Goal: Transaction & Acquisition: Register for event/course

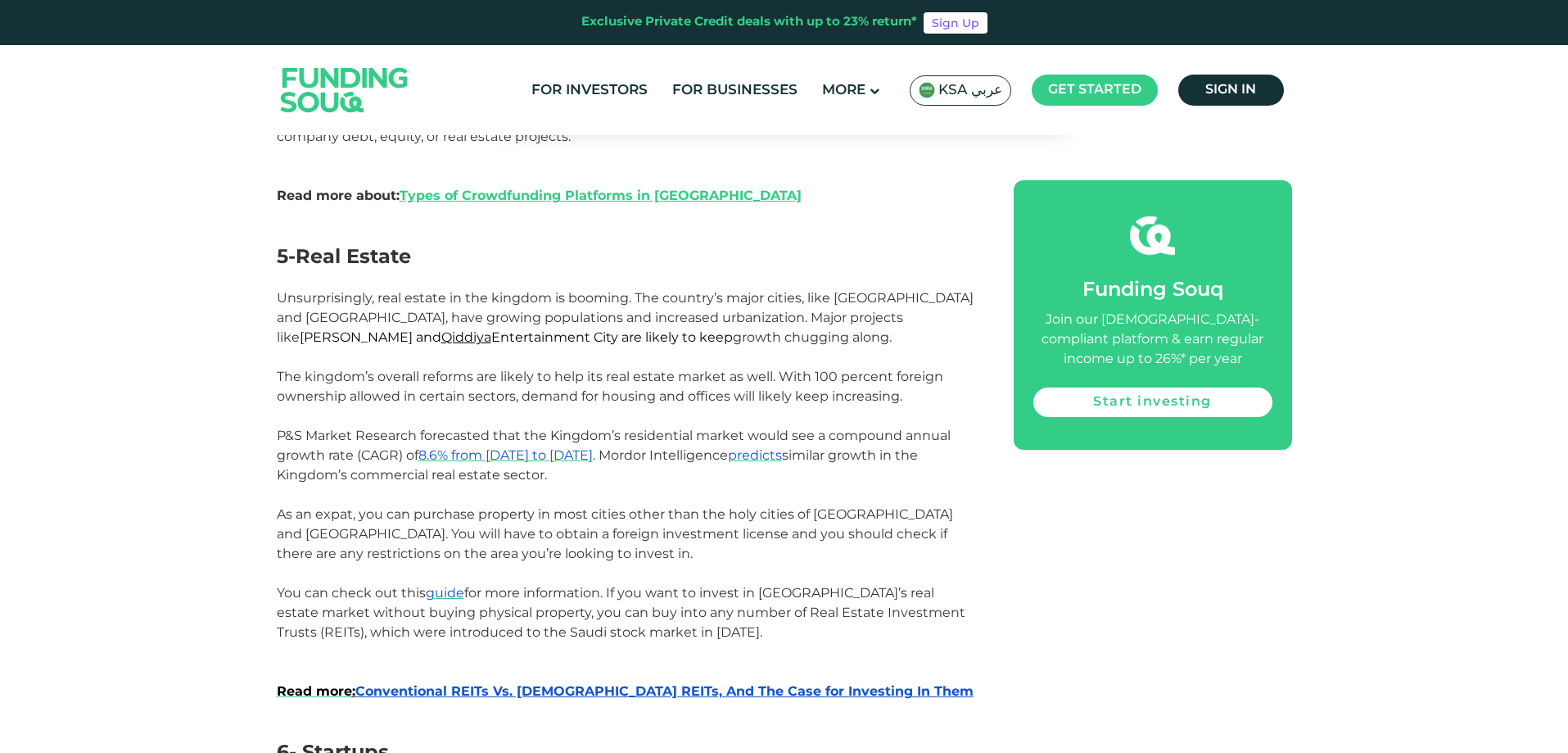
scroll to position [2255, 0]
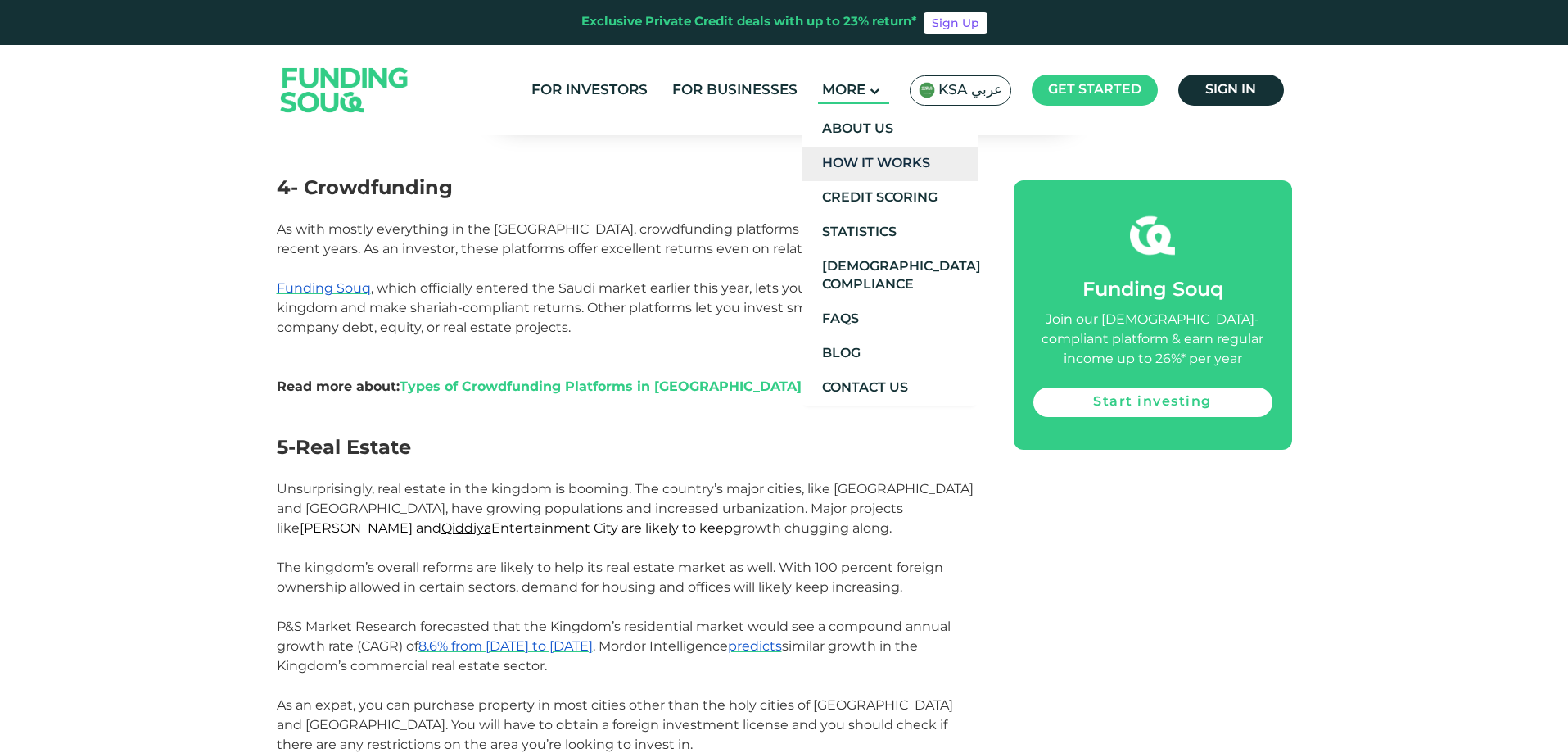
click at [886, 157] on link "How It Works" at bounding box center [889, 164] width 176 height 35
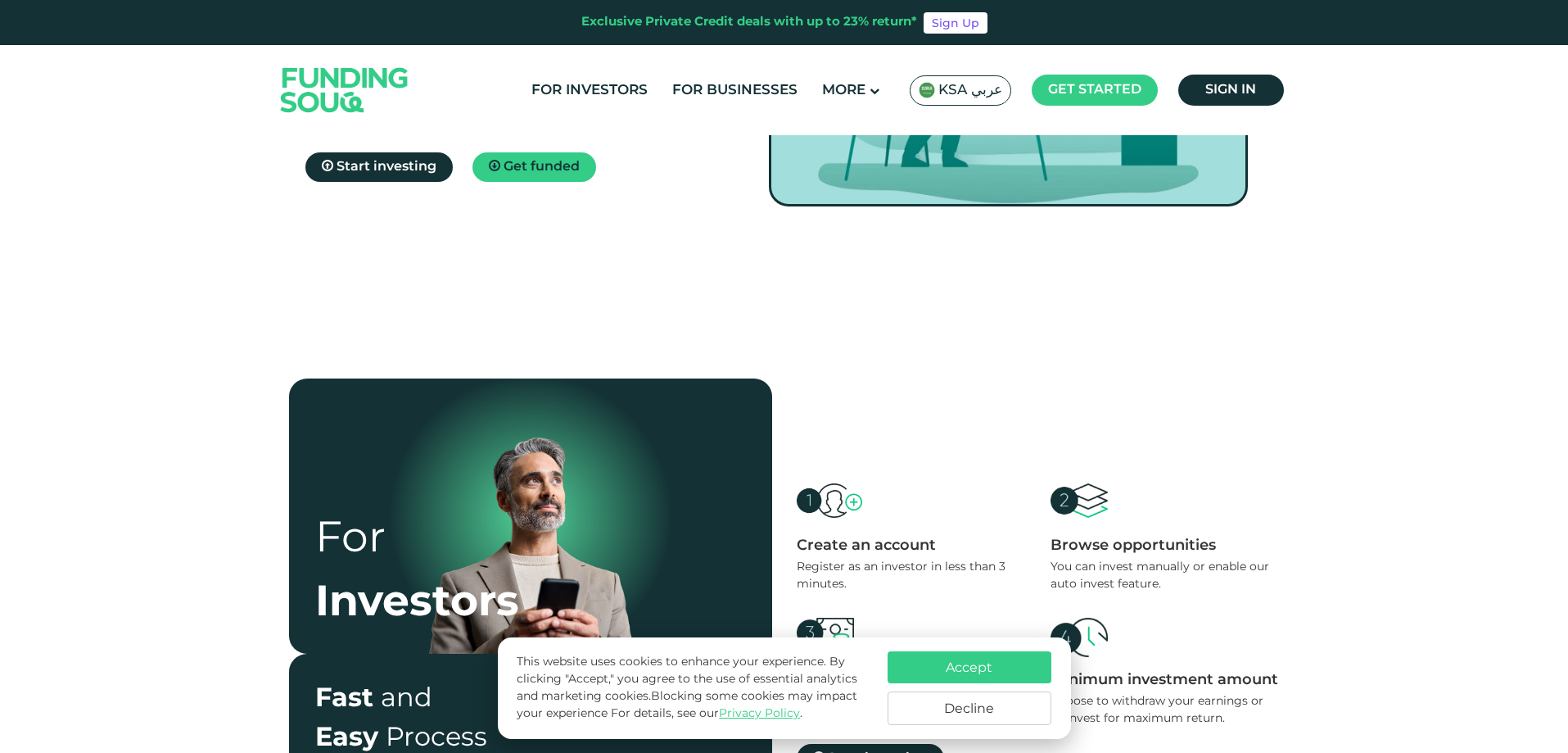
scroll to position [492, 0]
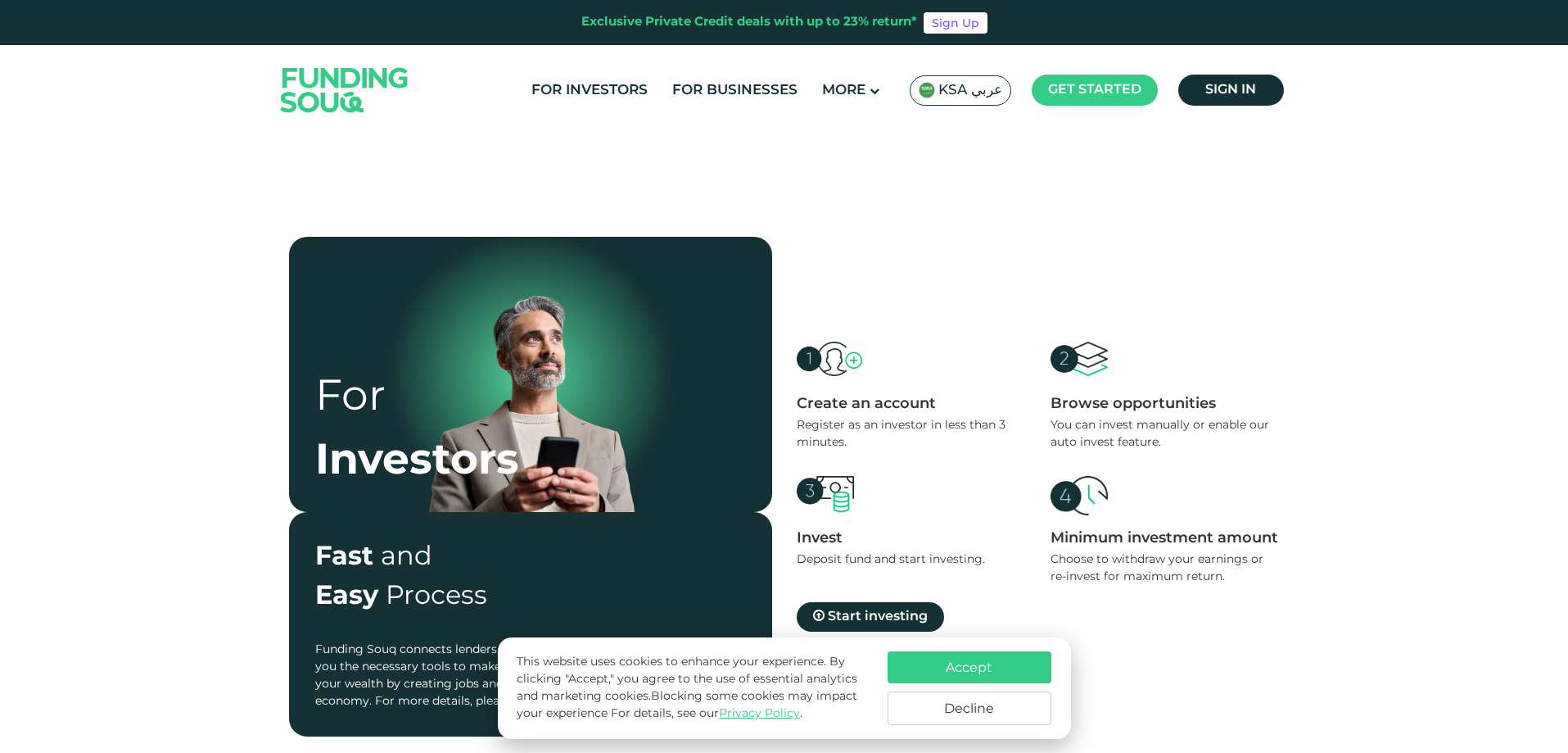
click at [1016, 703] on button "Decline" at bounding box center [969, 708] width 164 height 34
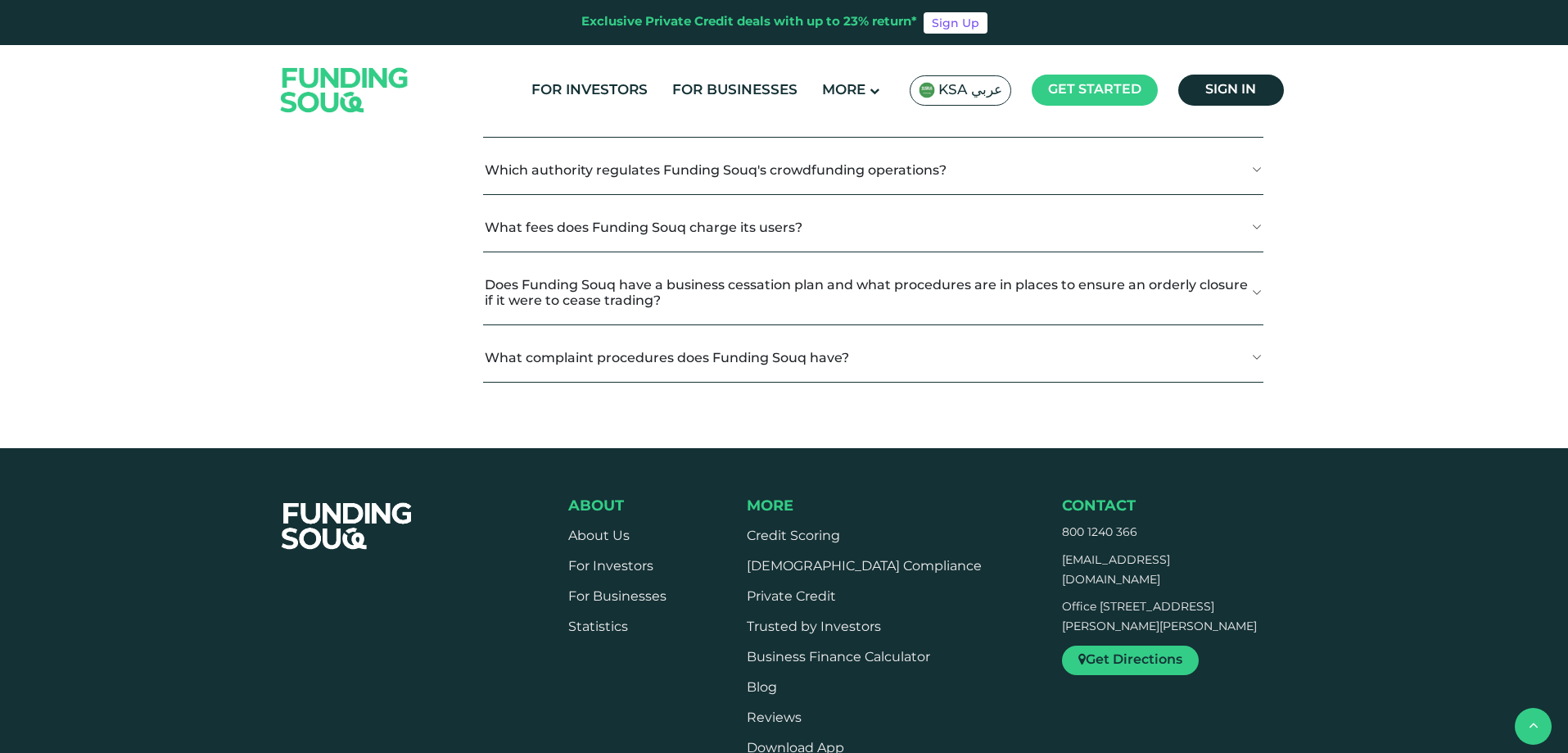
scroll to position [2211, 0]
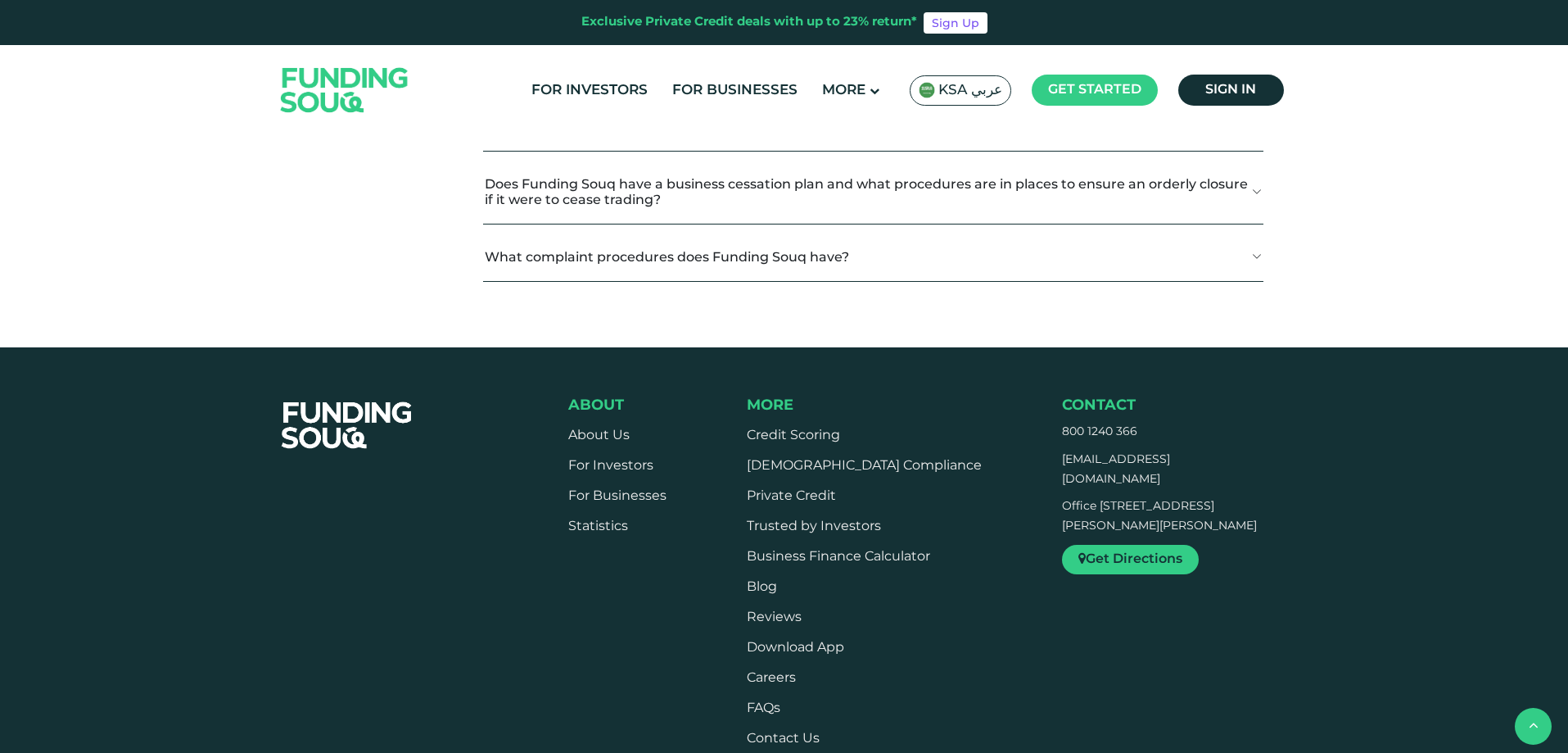
click at [1250, 93] on button "Which authority regulates Funding Souq's crowdfunding operations?" at bounding box center [873, 69] width 779 height 49
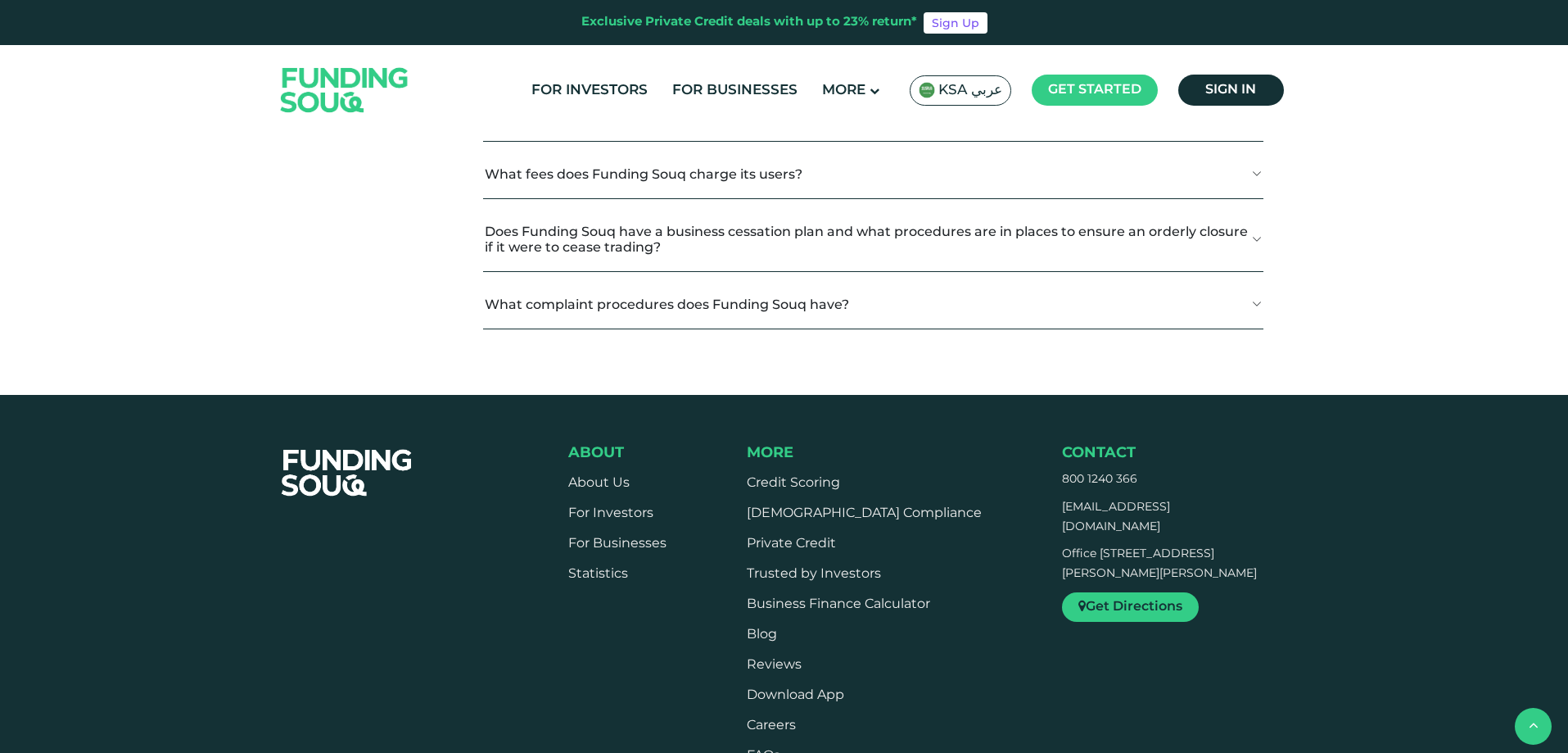
click at [1250, 93] on button "Which authority regulates Funding Souq's crowdfunding operations?" at bounding box center [873, 69] width 779 height 49
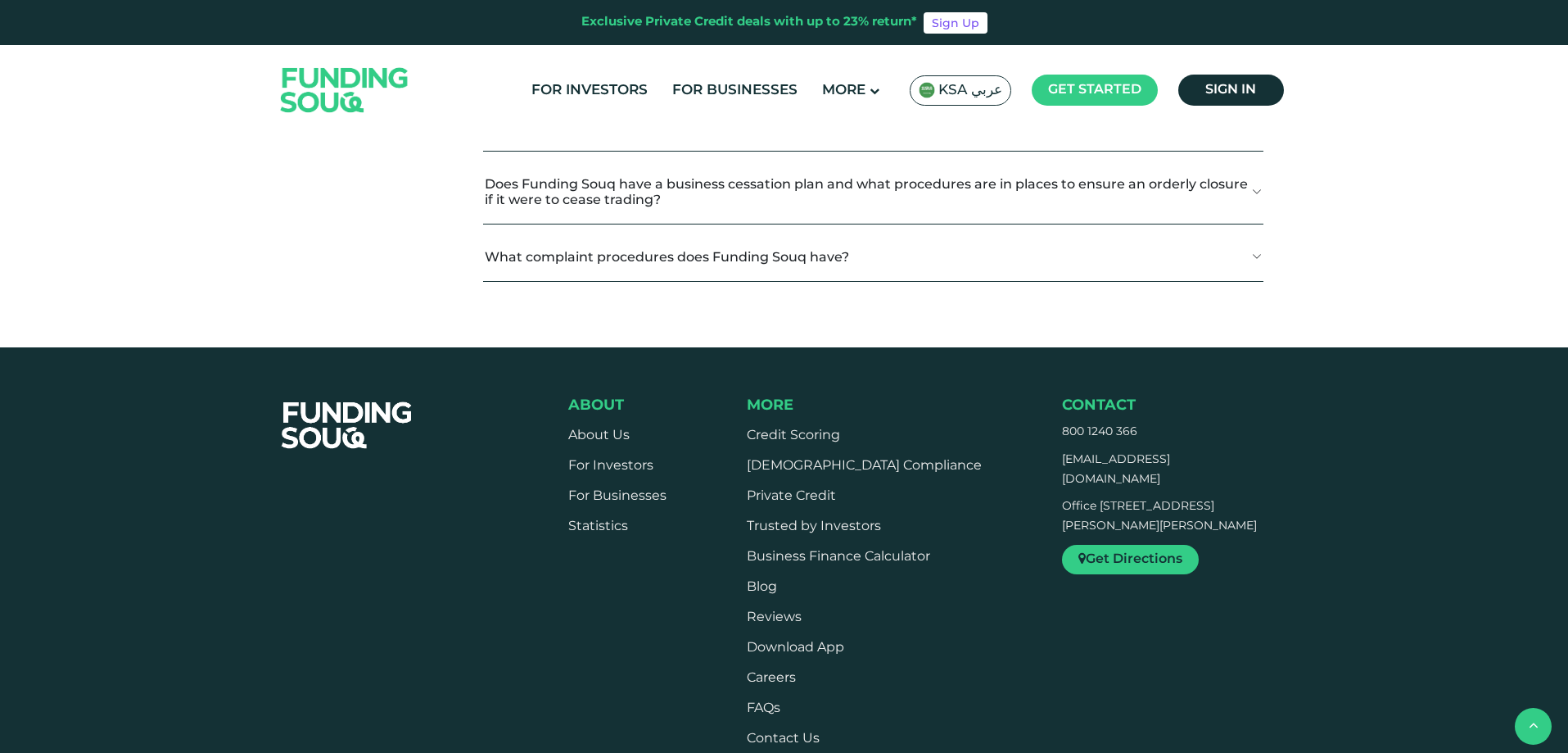
click at [1182, 151] on button "What fees does Funding Souq charge its users?" at bounding box center [873, 126] width 779 height 49
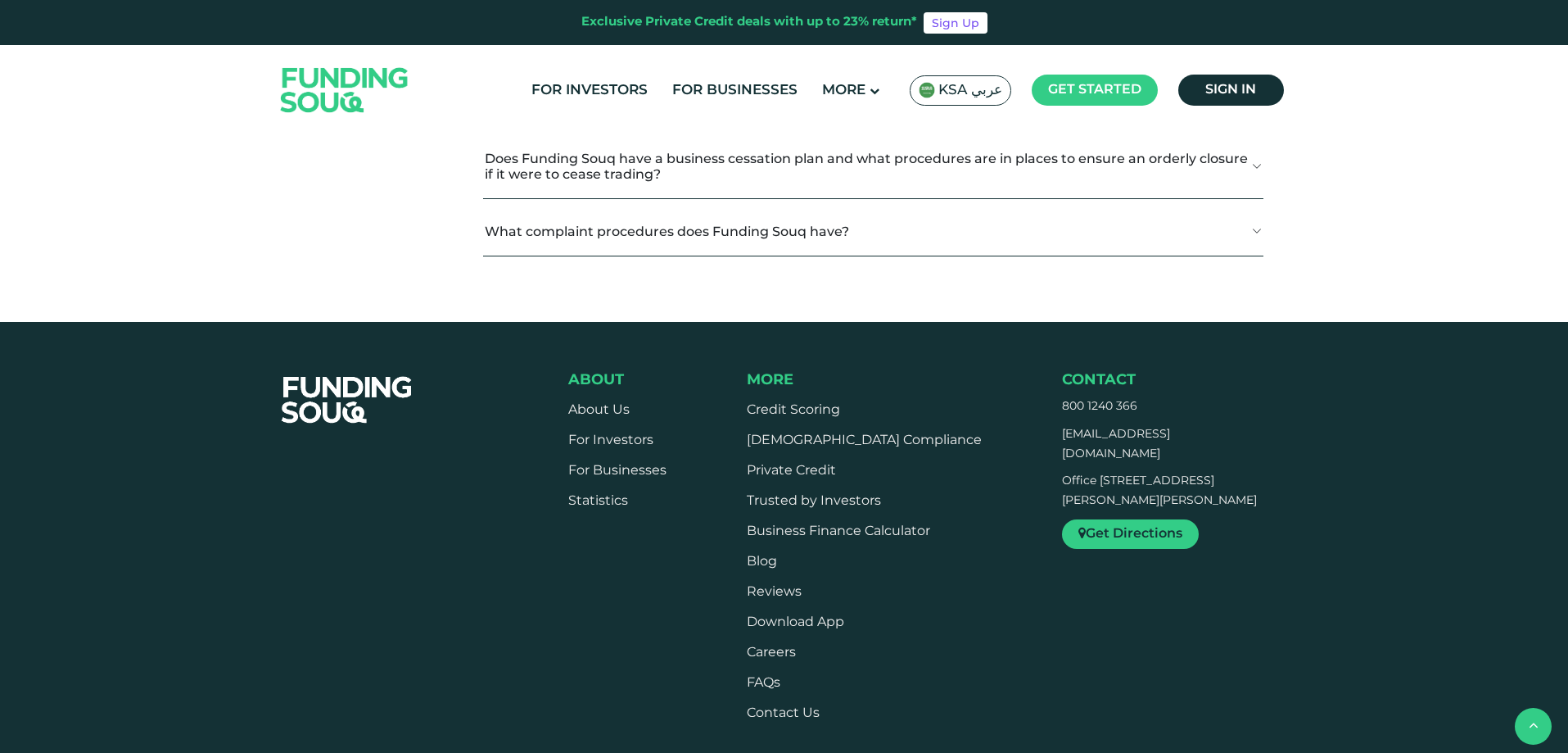
scroll to position [2375, 0]
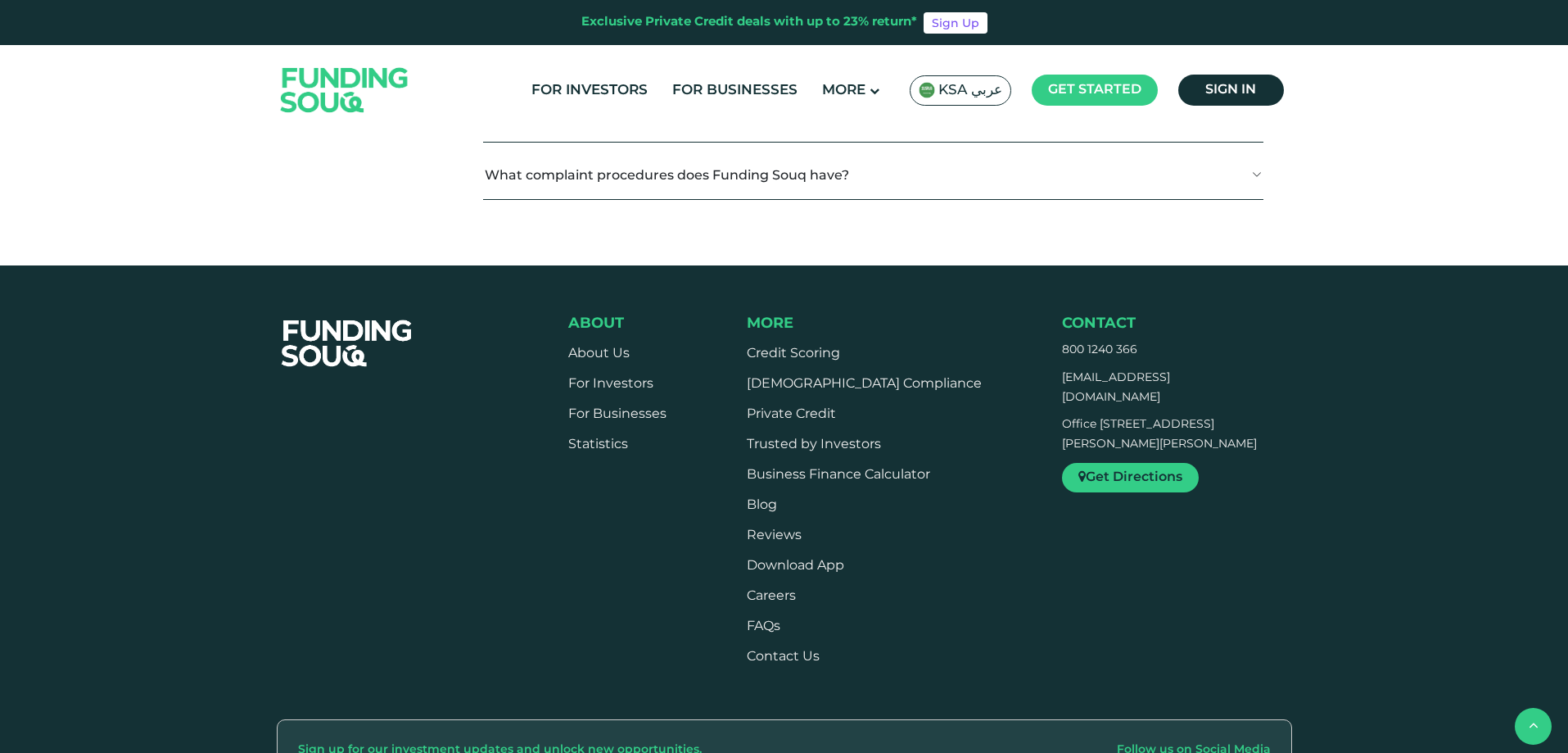
click at [1248, 142] on button "Does Funding Souq have a business cessation plan and what procedures are in pla…" at bounding box center [873, 110] width 779 height 64
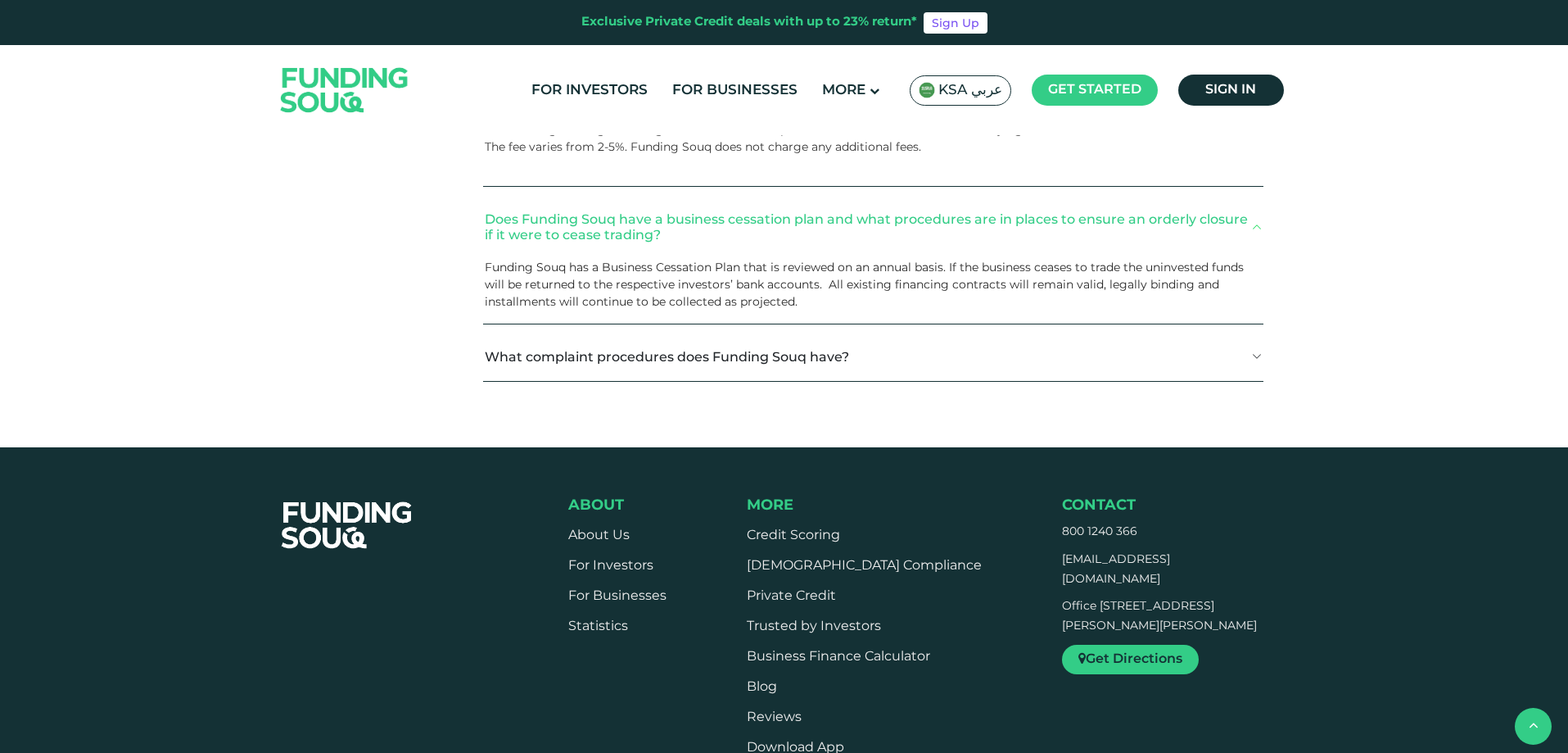
scroll to position [2586, 0]
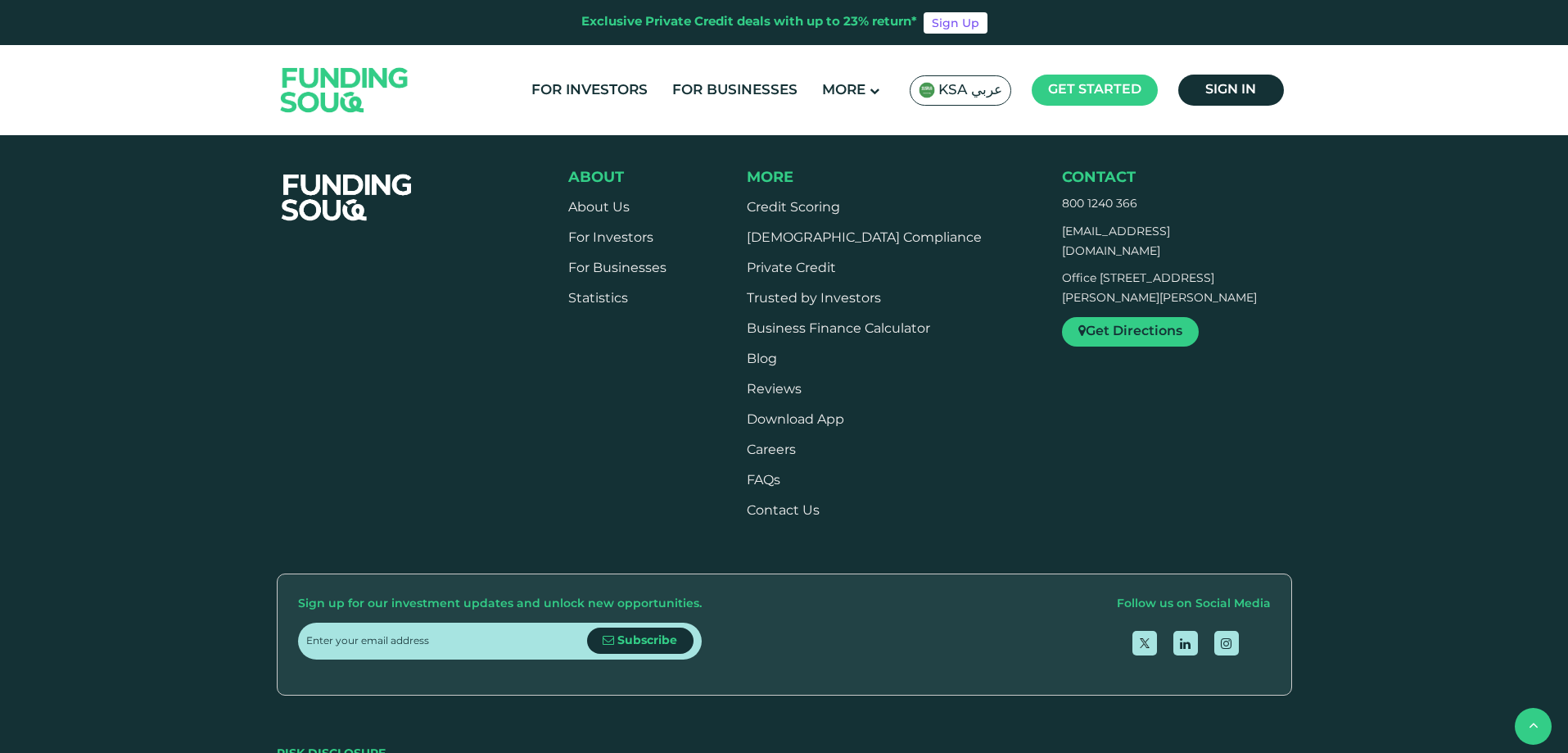
click at [1250, 54] on button "What complaint procedures does Funding Souq have?" at bounding box center [873, 29] width 779 height 49
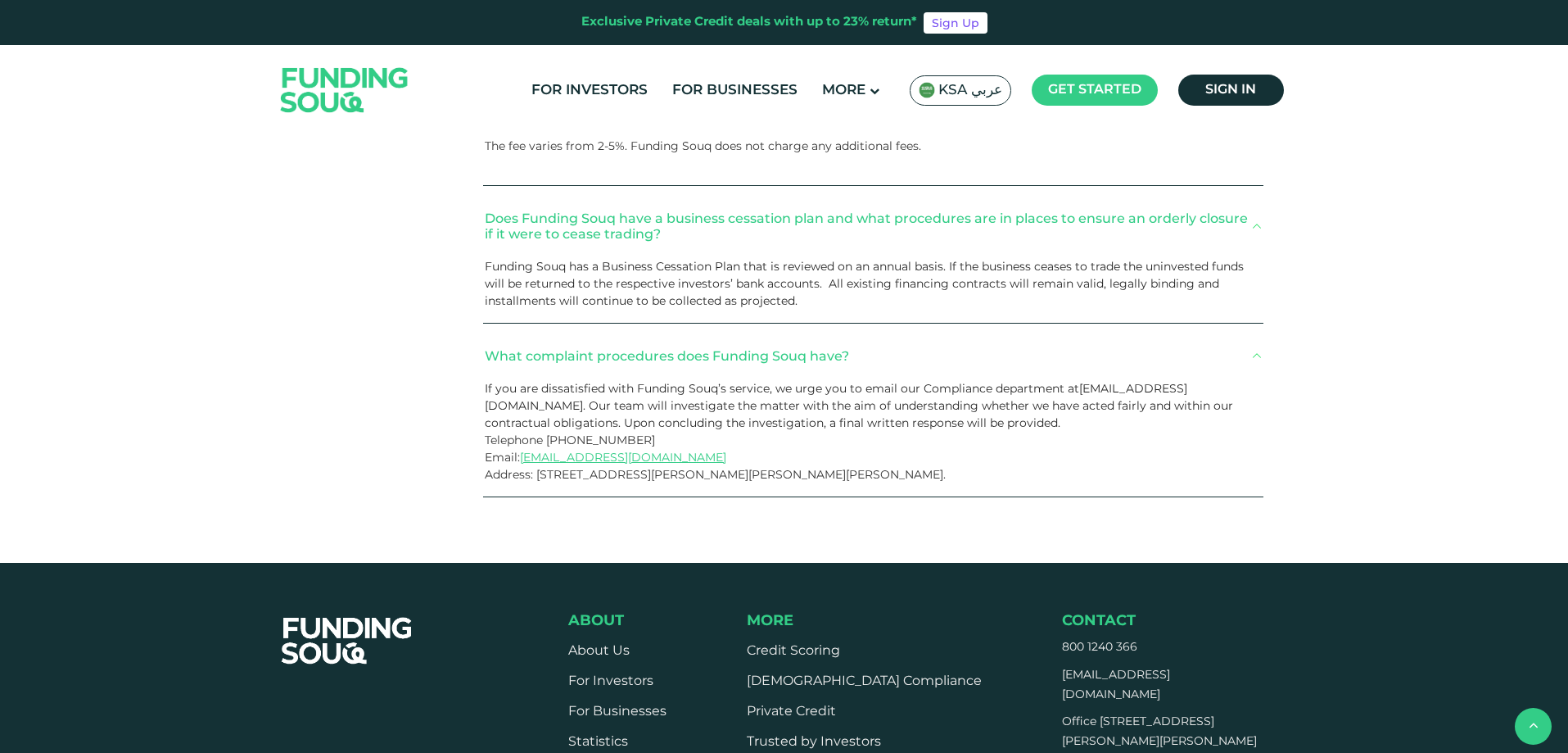
scroll to position [2258, 0]
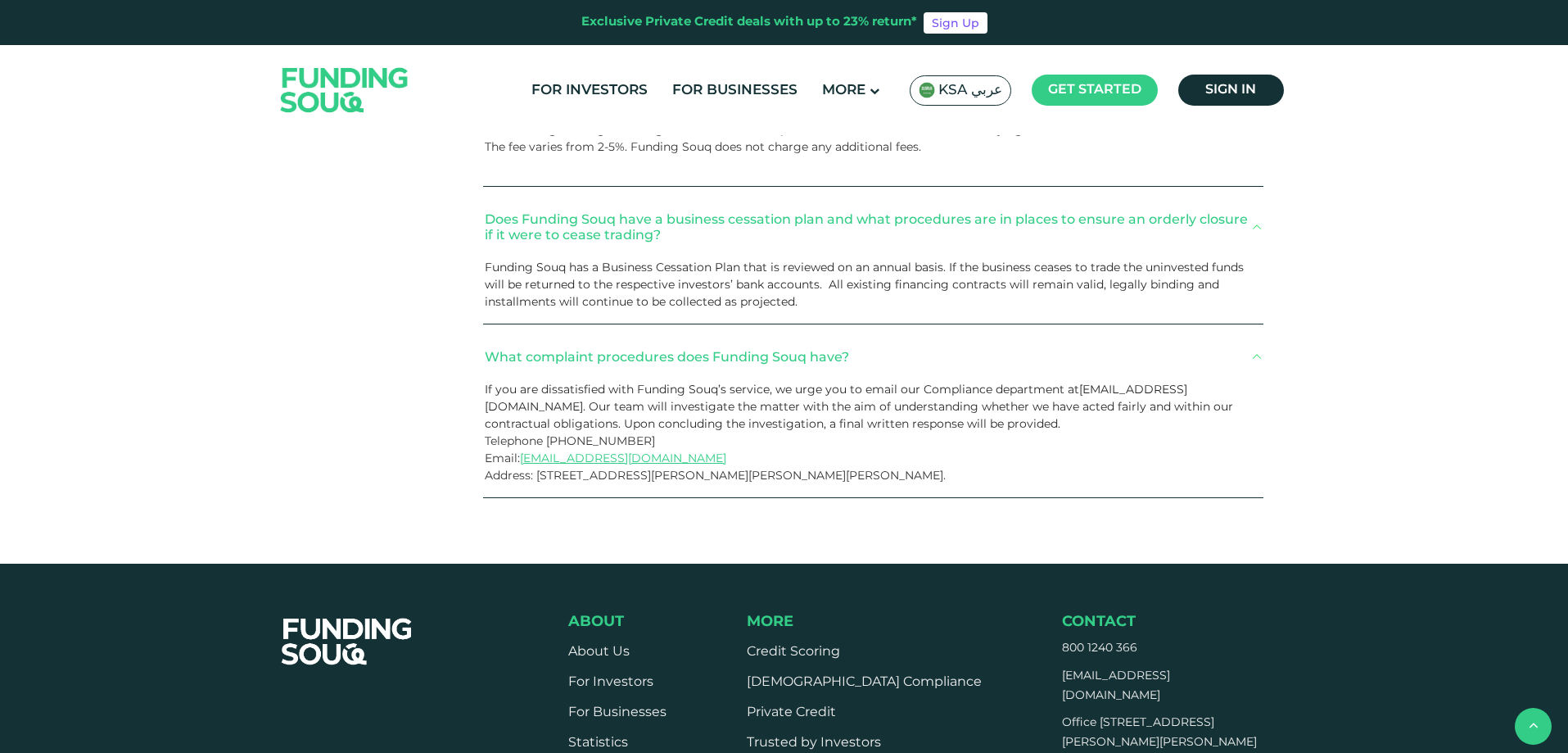
click at [952, 88] on span "KSA عربي" at bounding box center [970, 90] width 64 height 19
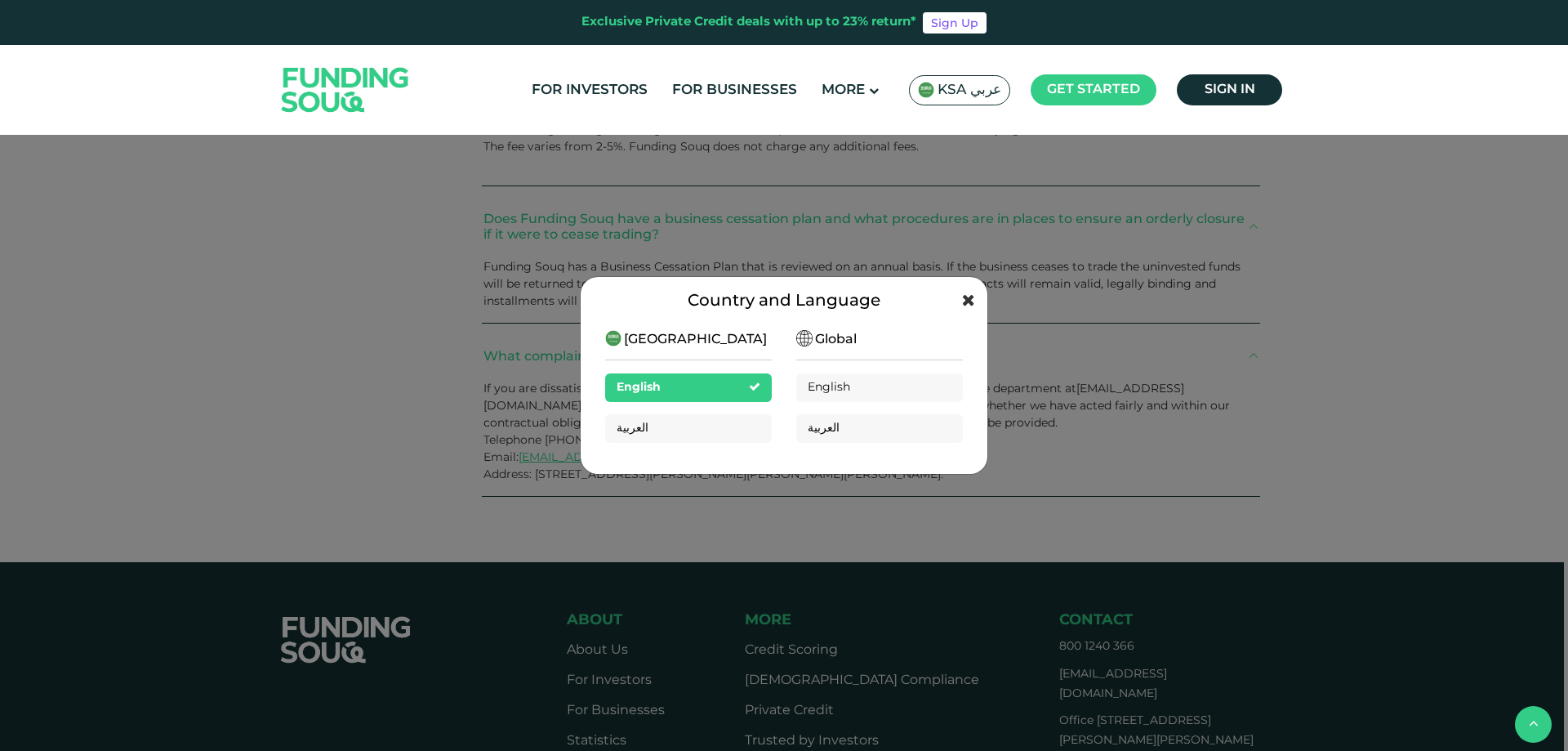
click at [968, 297] on icon at bounding box center [968, 300] width 13 height 16
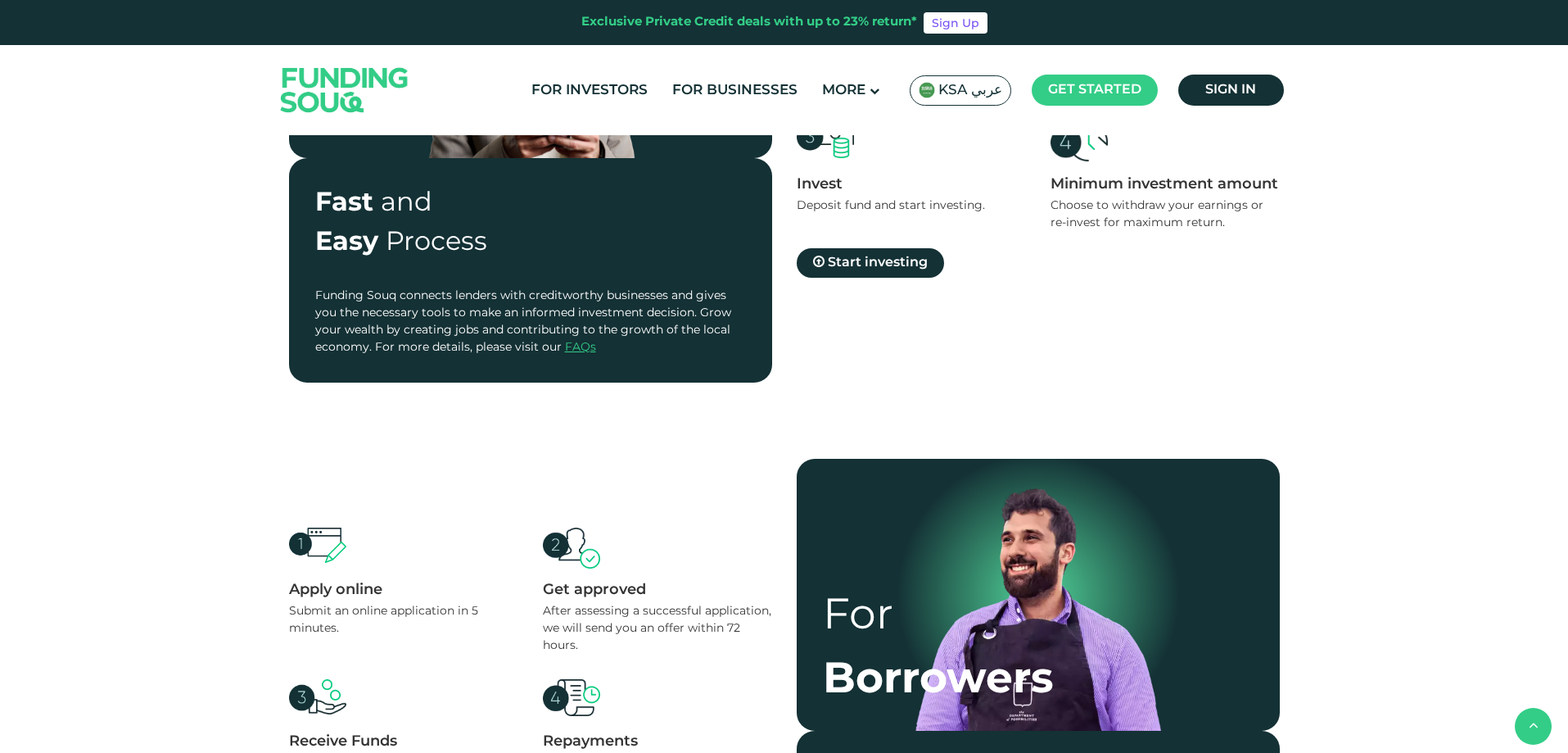
scroll to position [702, 0]
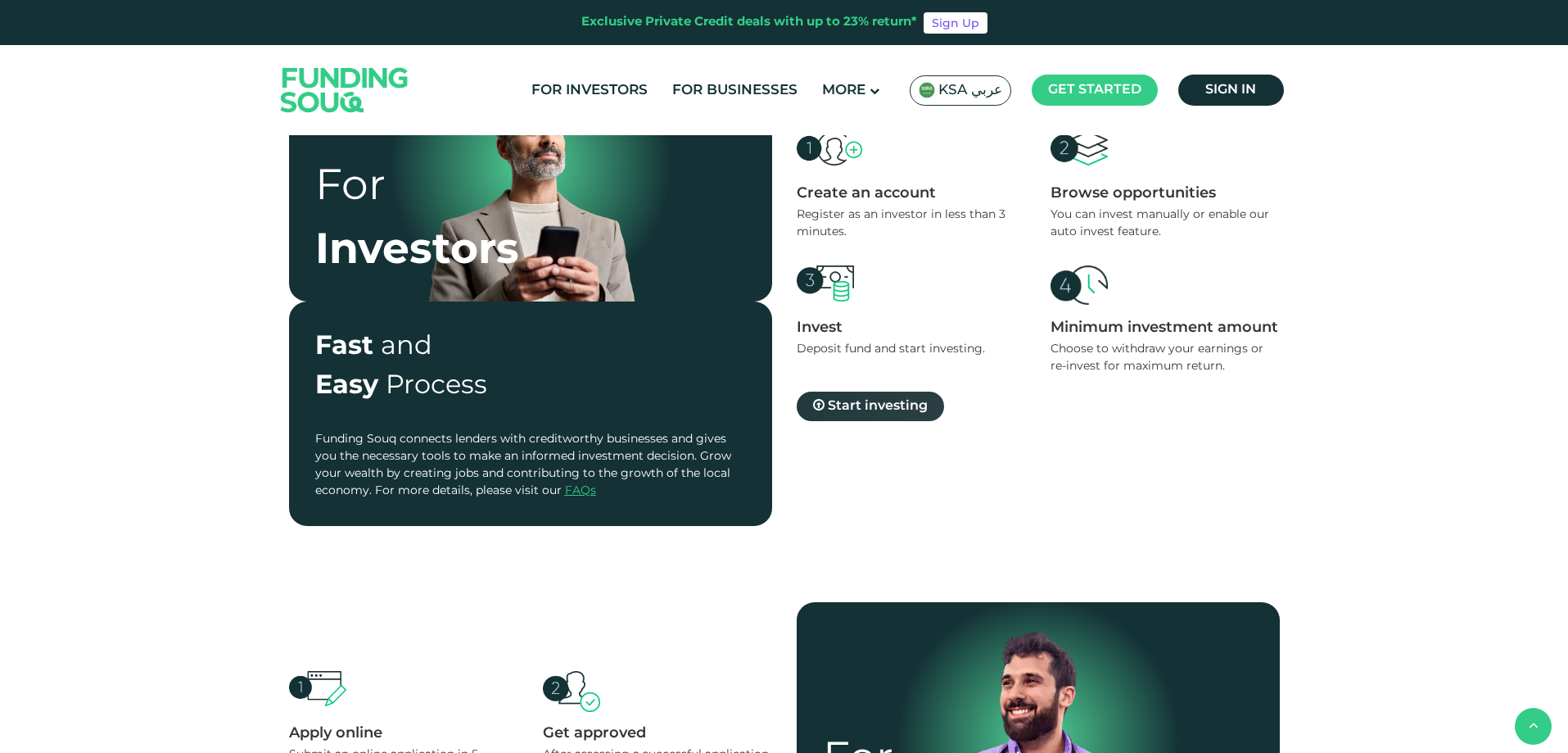
click at [875, 402] on span "Start investing" at bounding box center [877, 405] width 100 height 12
